Goal: Information Seeking & Learning: Check status

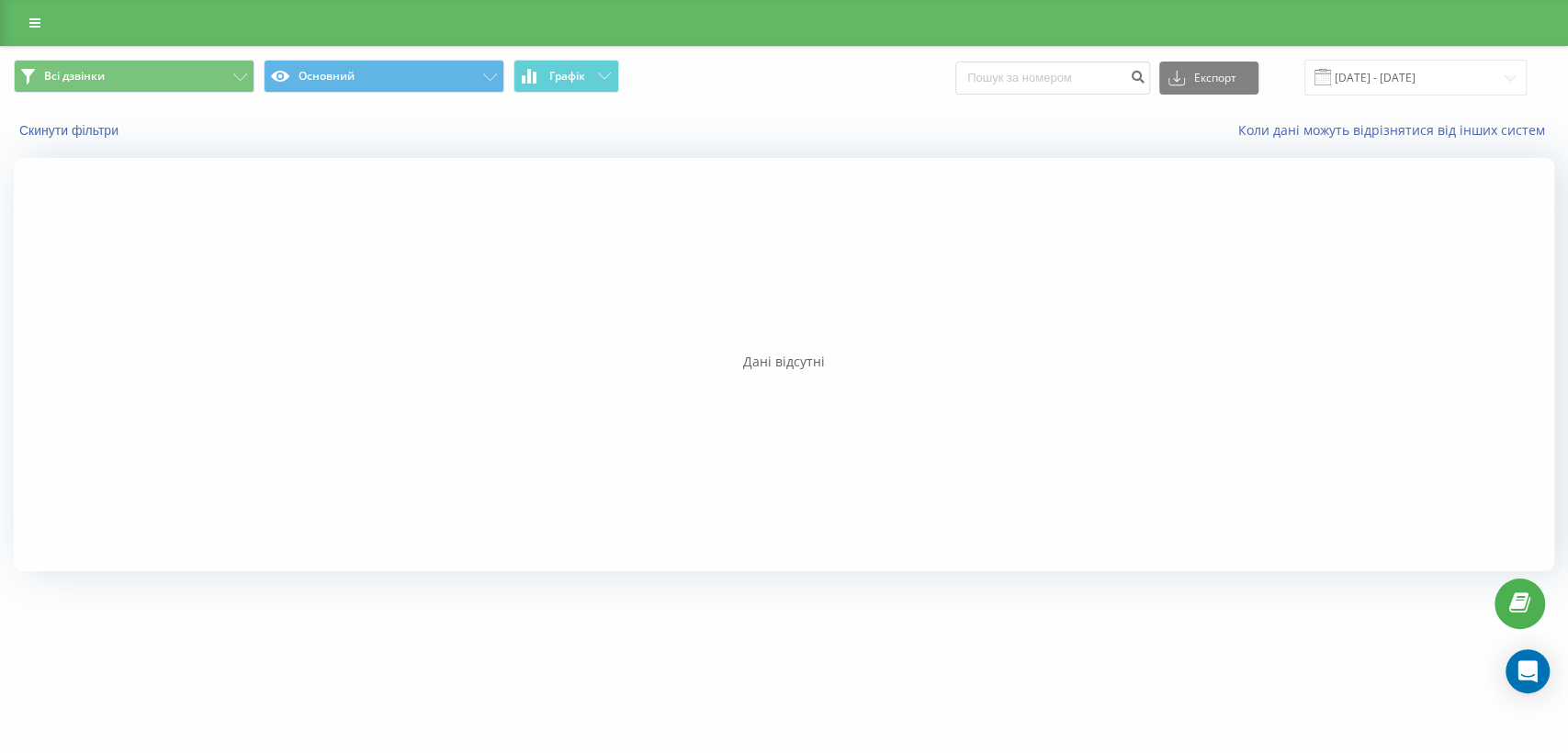
click at [264, 421] on div at bounding box center [784, 365] width 1541 height 414
click at [918, 560] on div at bounding box center [784, 365] width 1541 height 414
click at [1331, 83] on span at bounding box center [1323, 77] width 17 height 17
click at [1365, 72] on input "23.04.2025 - 23.04.2025" at bounding box center [1415, 78] width 222 height 36
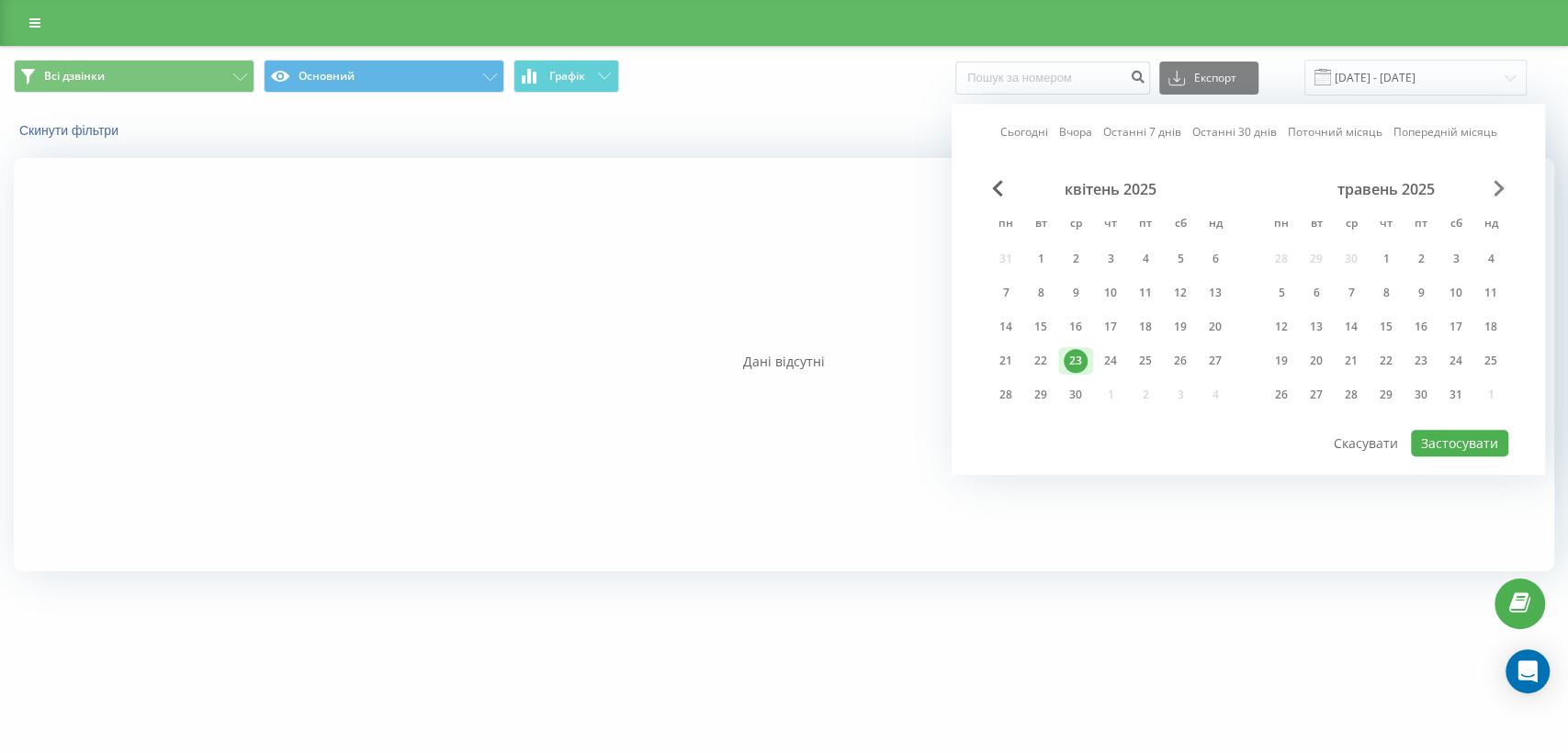
click at [1496, 184] on span "Next Month" at bounding box center [1499, 189] width 11 height 17
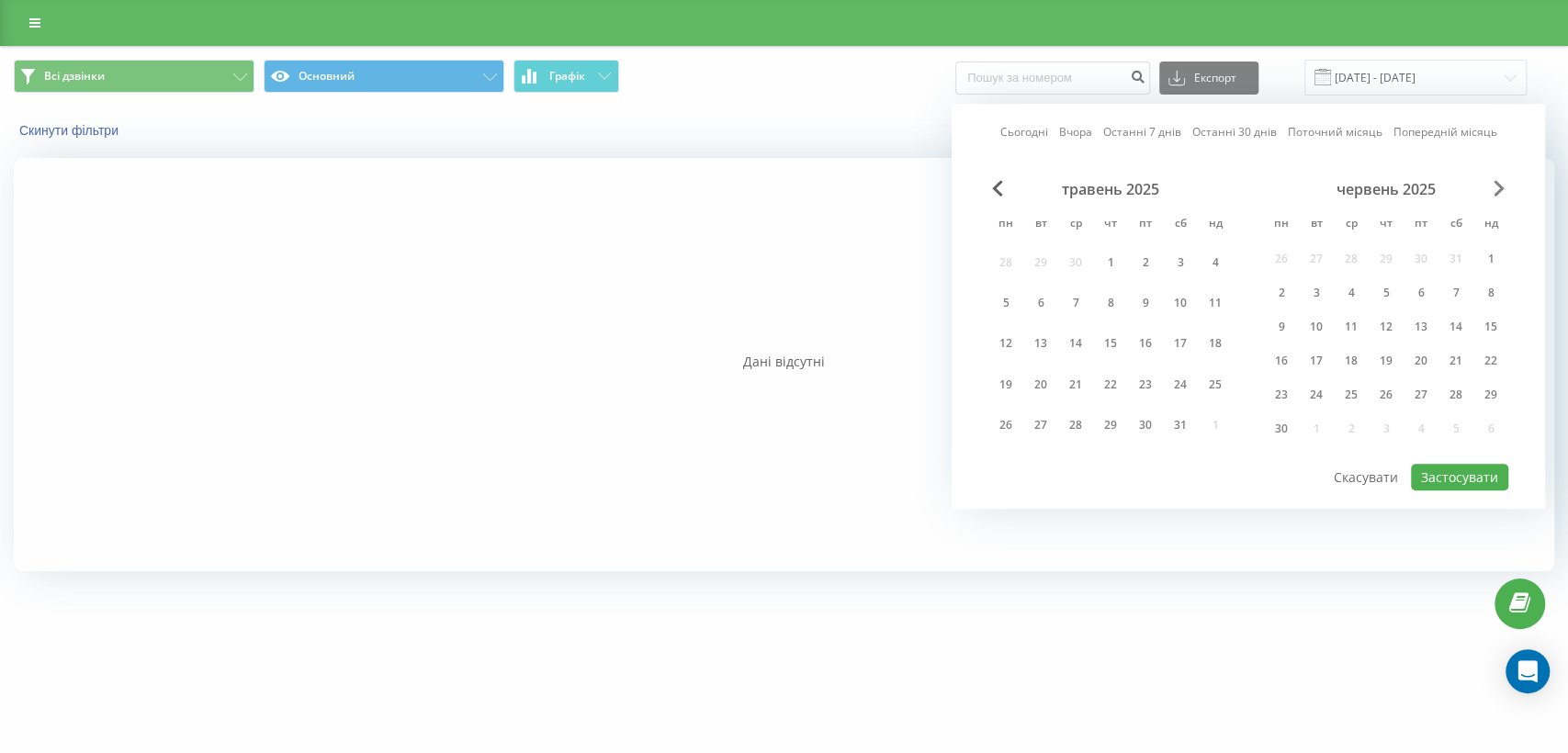
click at [1495, 185] on span "Next Month" at bounding box center [1499, 189] width 11 height 17
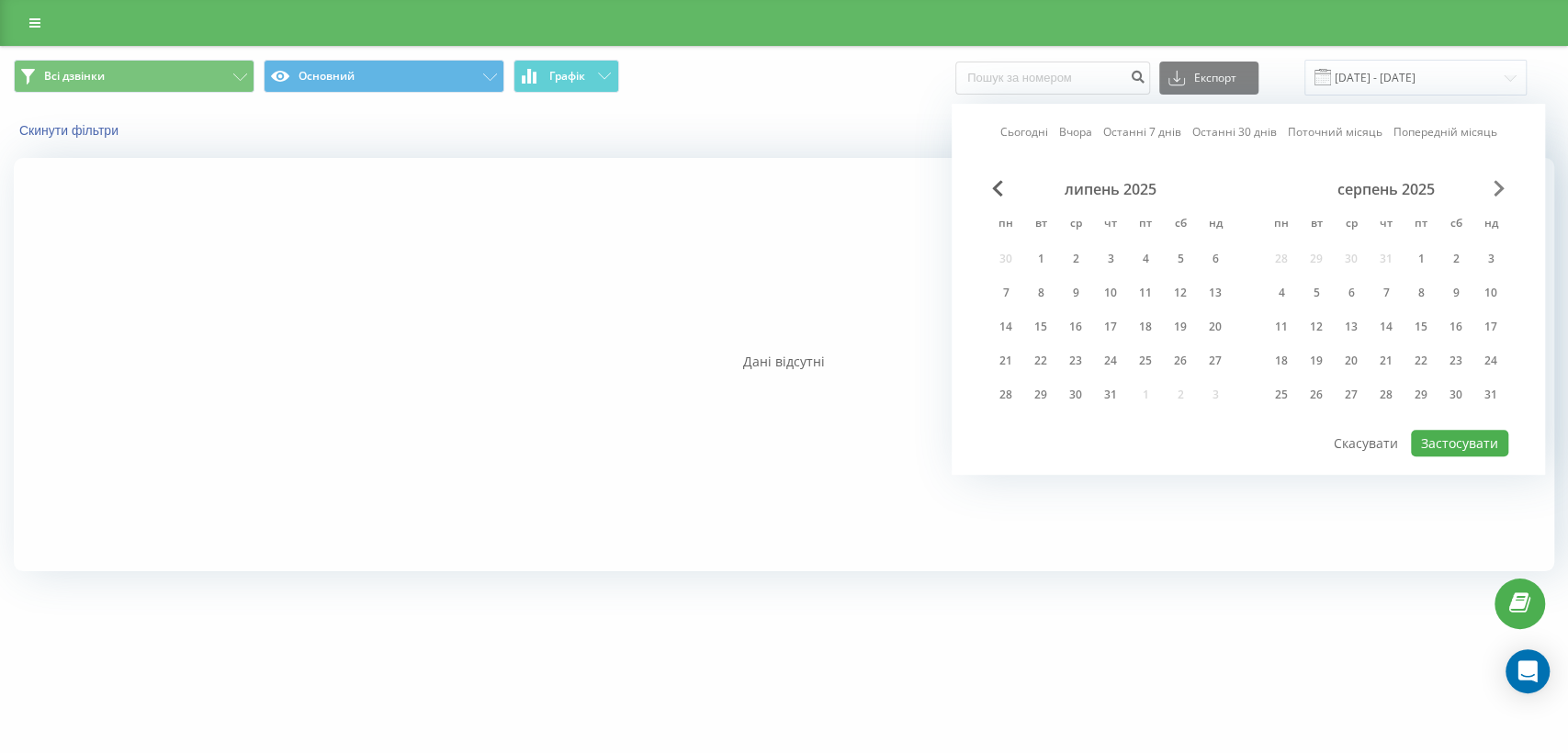
click at [1495, 186] on span "Next Month" at bounding box center [1499, 189] width 11 height 17
click at [1494, 187] on span "Next Month" at bounding box center [1499, 189] width 11 height 17
click at [996, 185] on span "Previous Month" at bounding box center [997, 189] width 11 height 17
click at [1500, 190] on span "Next Month" at bounding box center [1499, 189] width 11 height 17
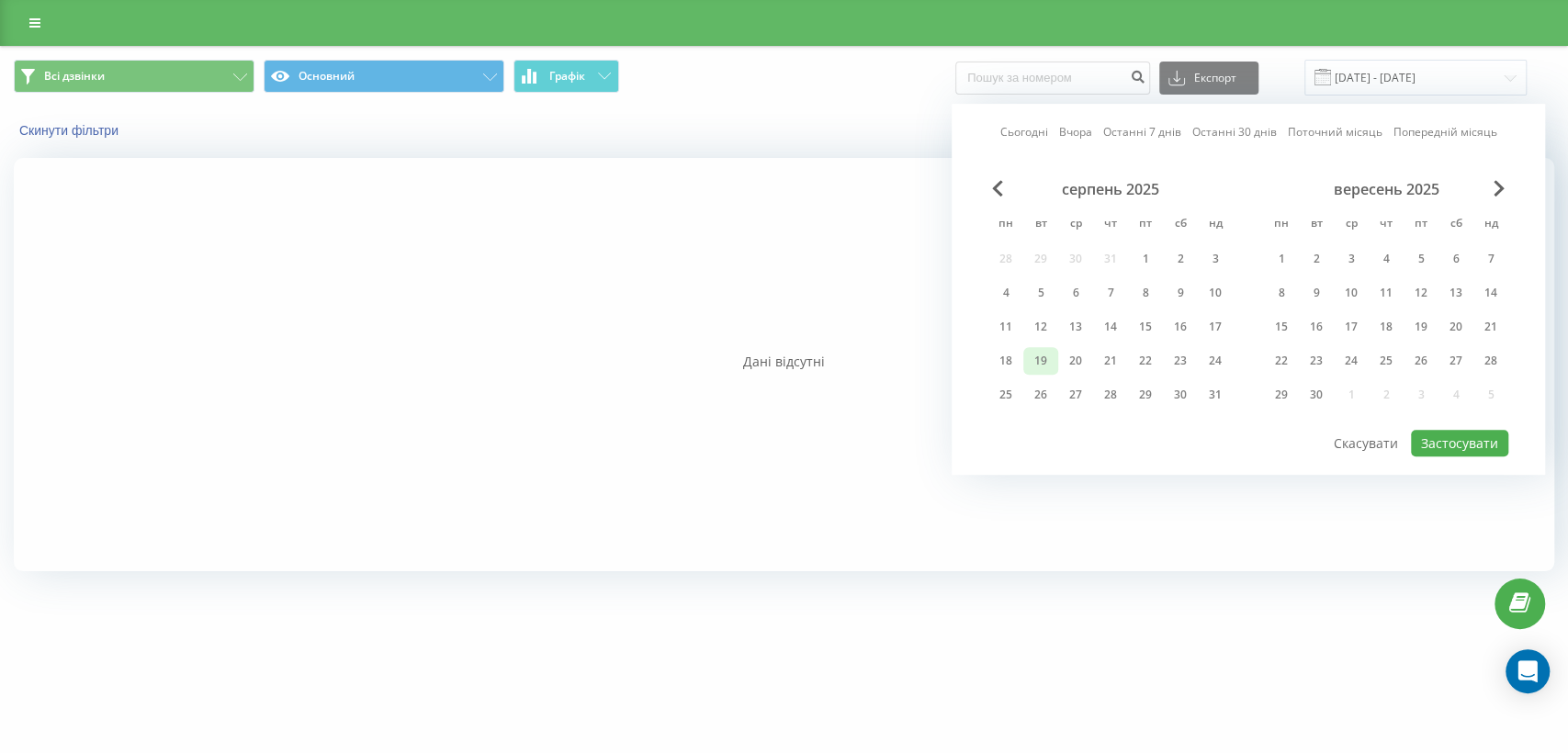
click at [1036, 358] on div "19" at bounding box center [1040, 360] width 24 height 24
click at [1452, 431] on button "Застосувати" at bounding box center [1460, 443] width 98 height 26
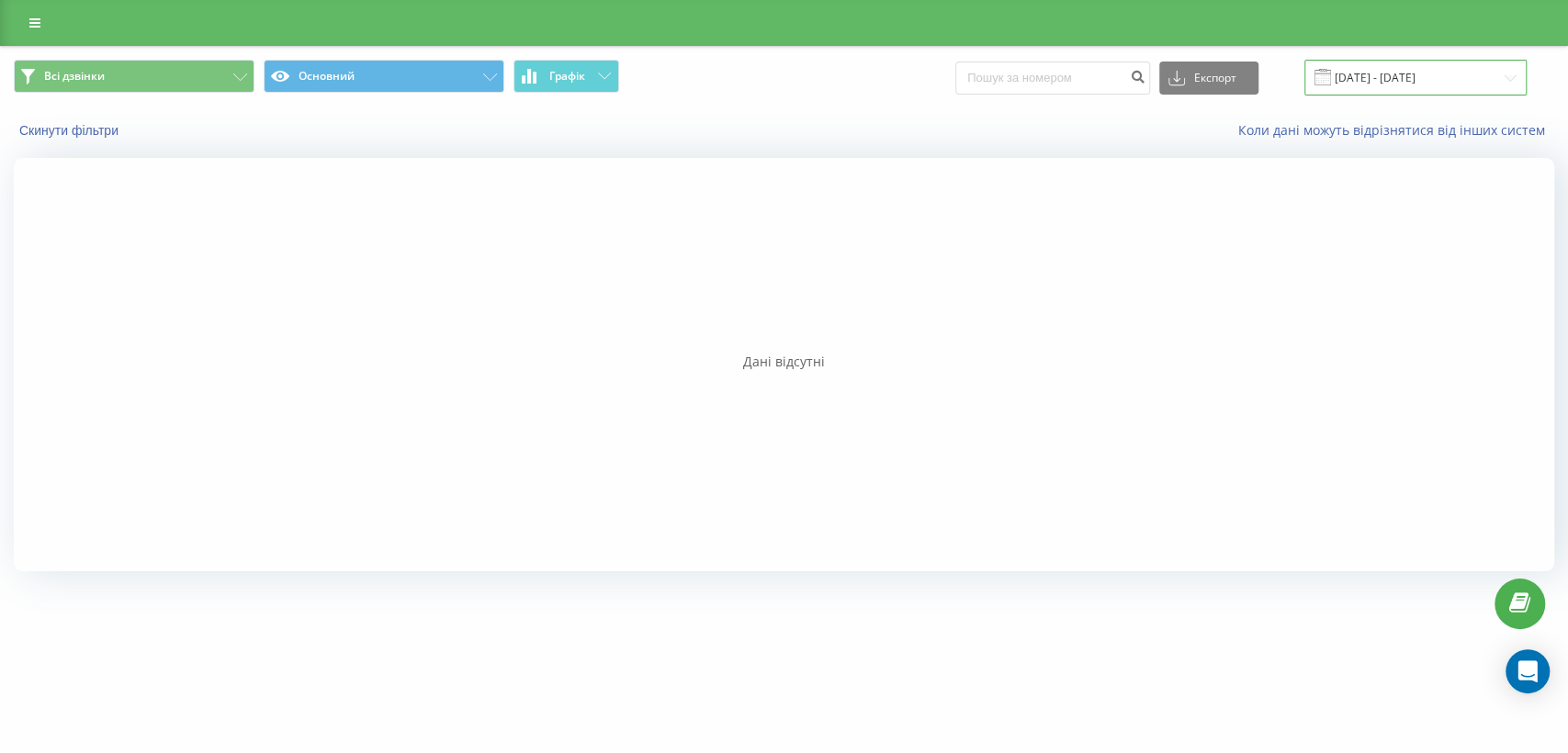
click at [1350, 80] on input "19.08.2025 - 19.08.2025" at bounding box center [1415, 78] width 222 height 36
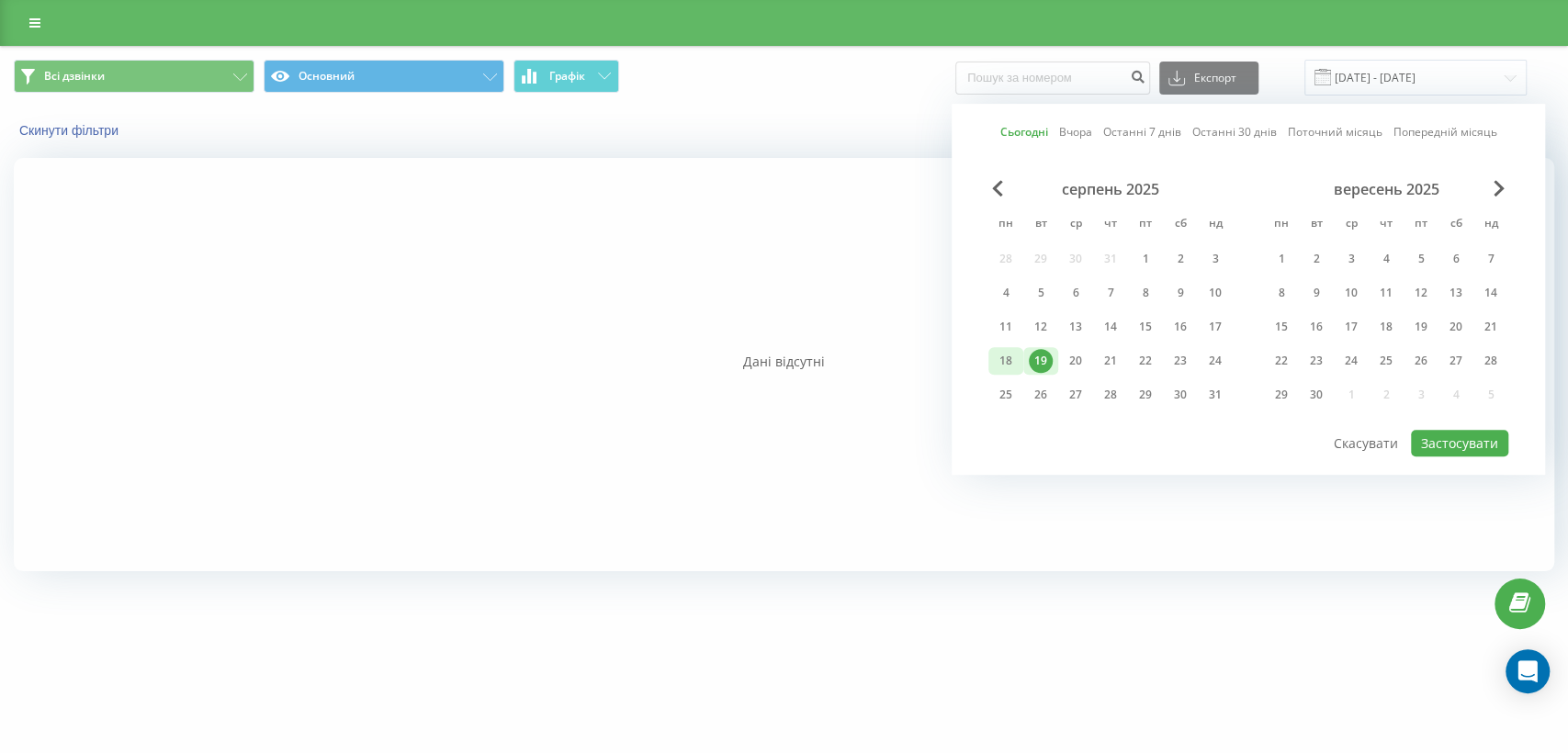
click at [1014, 354] on div "18" at bounding box center [1005, 360] width 24 height 24
click at [1428, 430] on button "Застосувати" at bounding box center [1460, 443] width 98 height 26
type input "[DATE] - [DATE]"
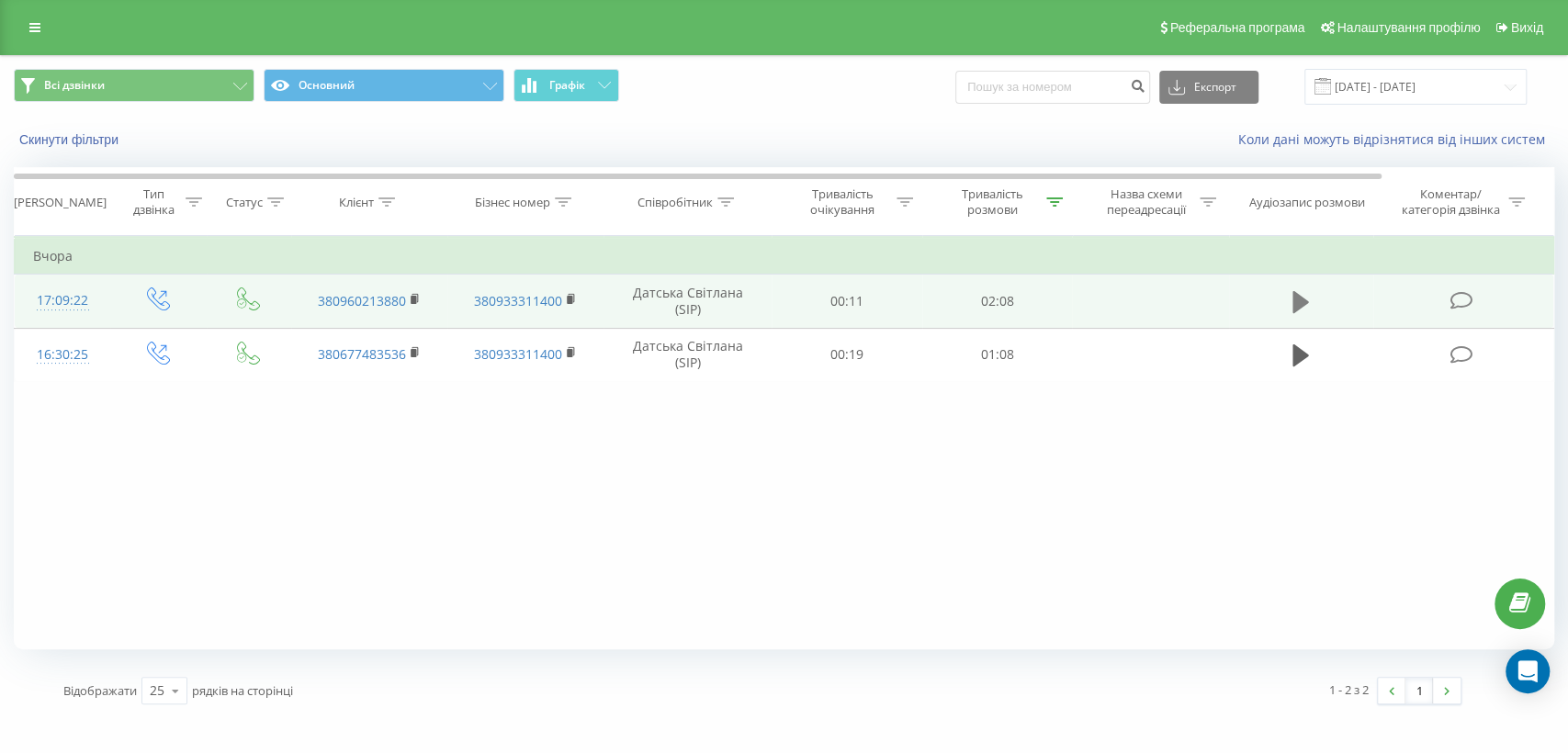
click at [1303, 301] on icon at bounding box center [1301, 302] width 17 height 22
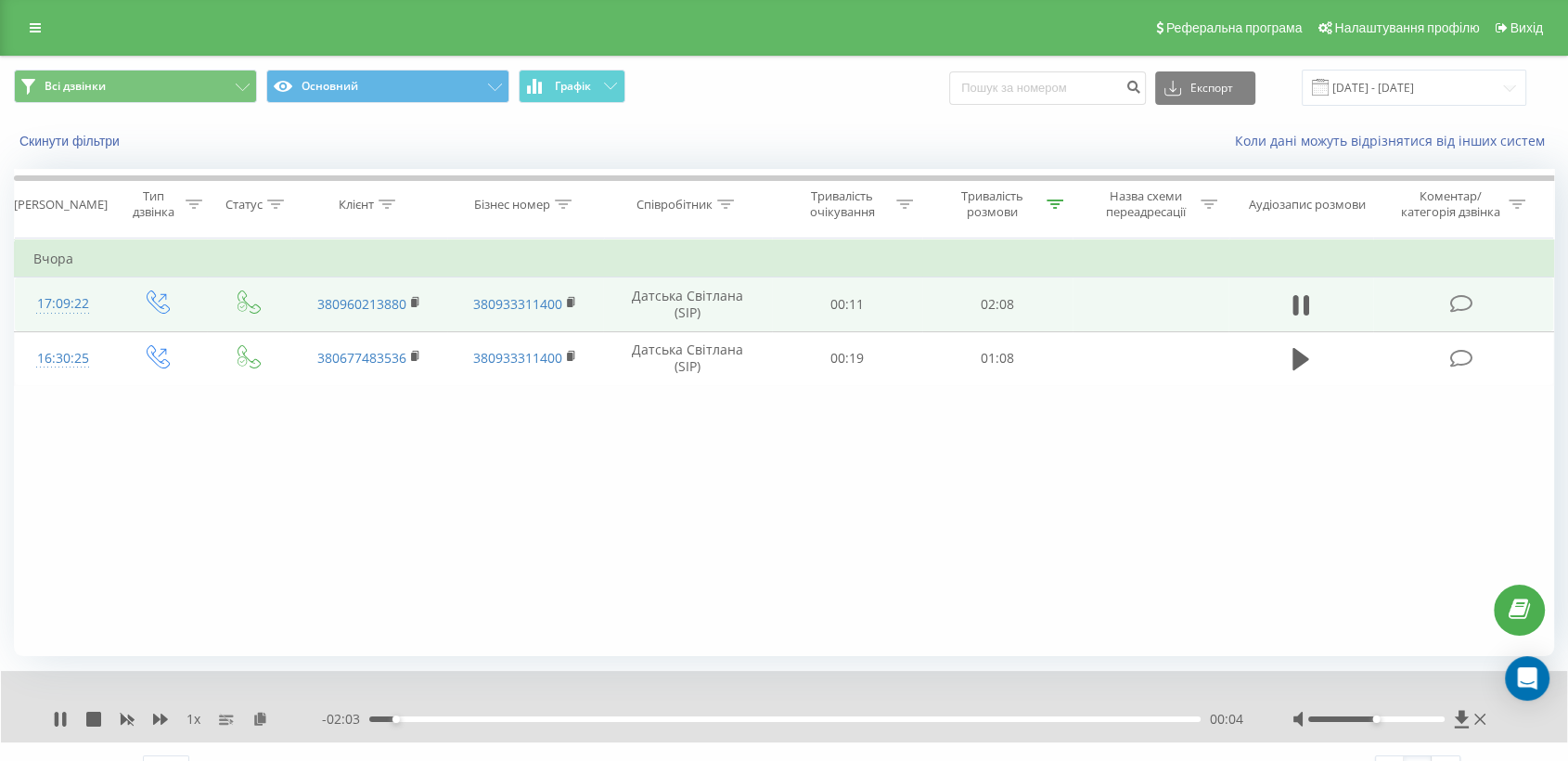
click at [190, 684] on span "1 x" at bounding box center [193, 719] width 14 height 19
click at [157, 684] on icon at bounding box center [161, 719] width 15 height 11
click at [159, 684] on icon at bounding box center [161, 719] width 15 height 11
click at [58, 684] on icon at bounding box center [57, 719] width 4 height 15
click at [670, 684] on div "00:49" at bounding box center [784, 719] width 831 height 6
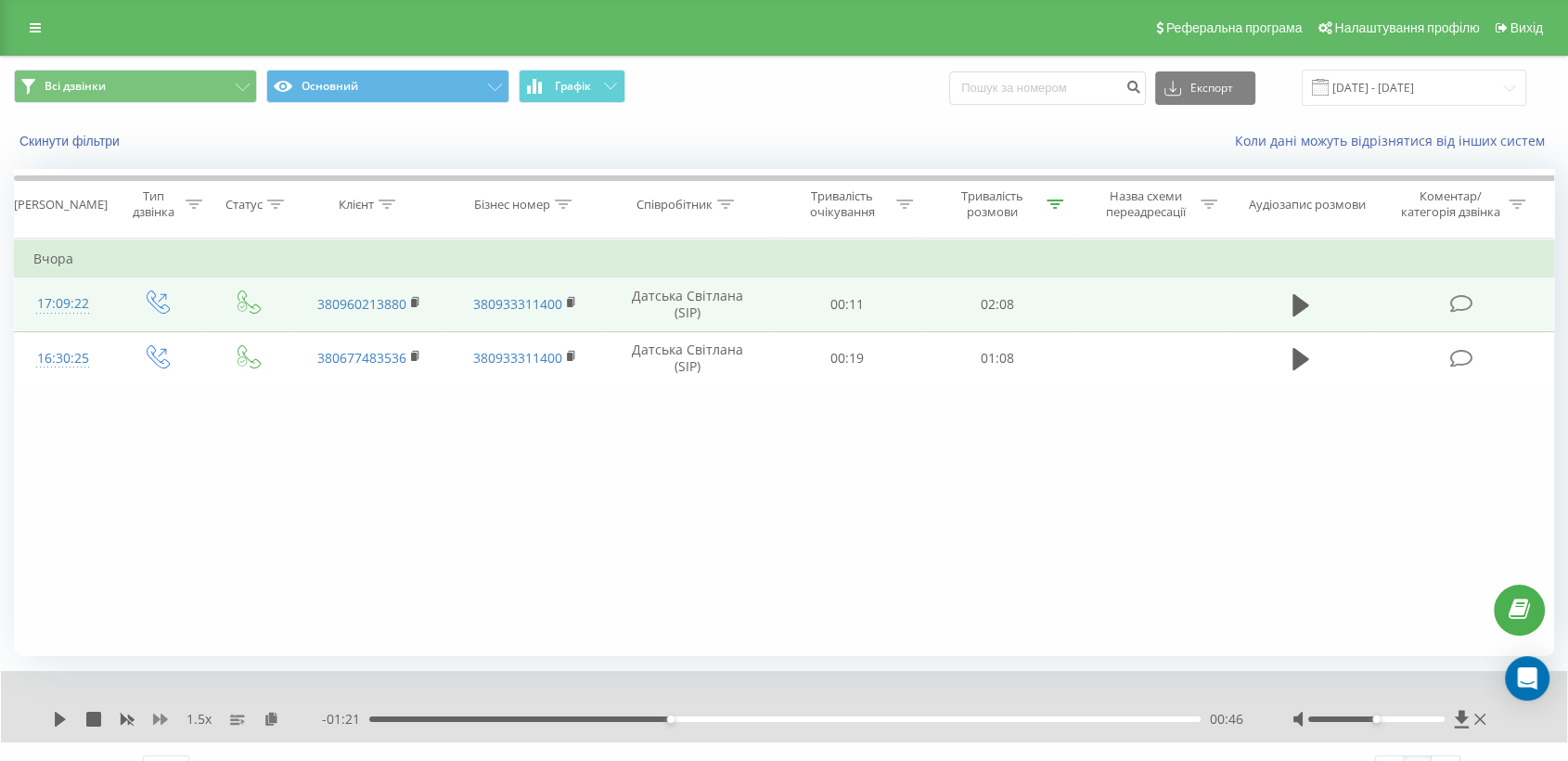
click at [163, 684] on icon at bounding box center [161, 719] width 15 height 11
click at [60, 684] on icon at bounding box center [61, 719] width 11 height 15
click at [1415, 684] on div at bounding box center [1377, 719] width 137 height 6
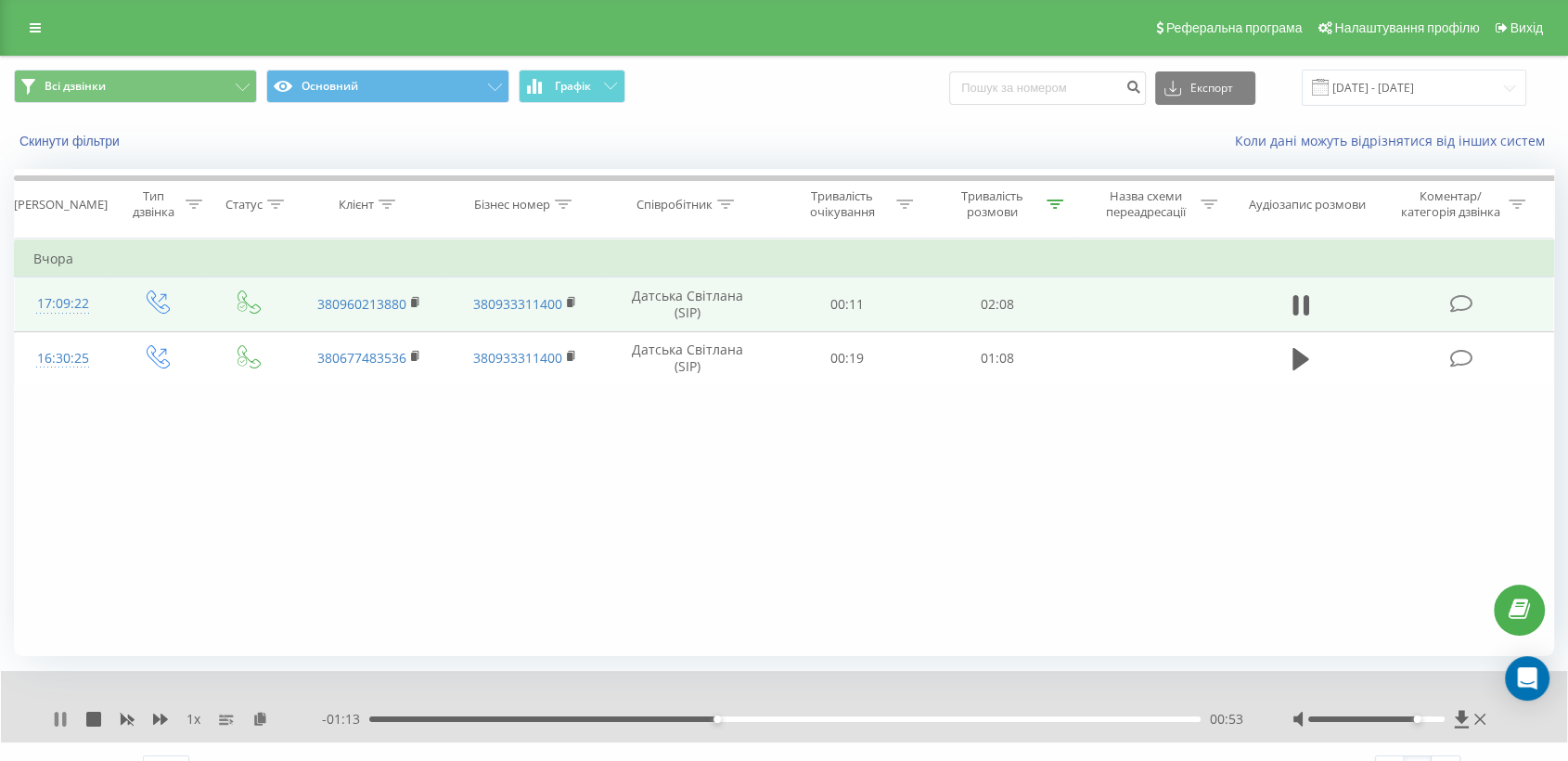
click at [64, 684] on icon at bounding box center [64, 719] width 4 height 15
